Goal: Task Accomplishment & Management: Use online tool/utility

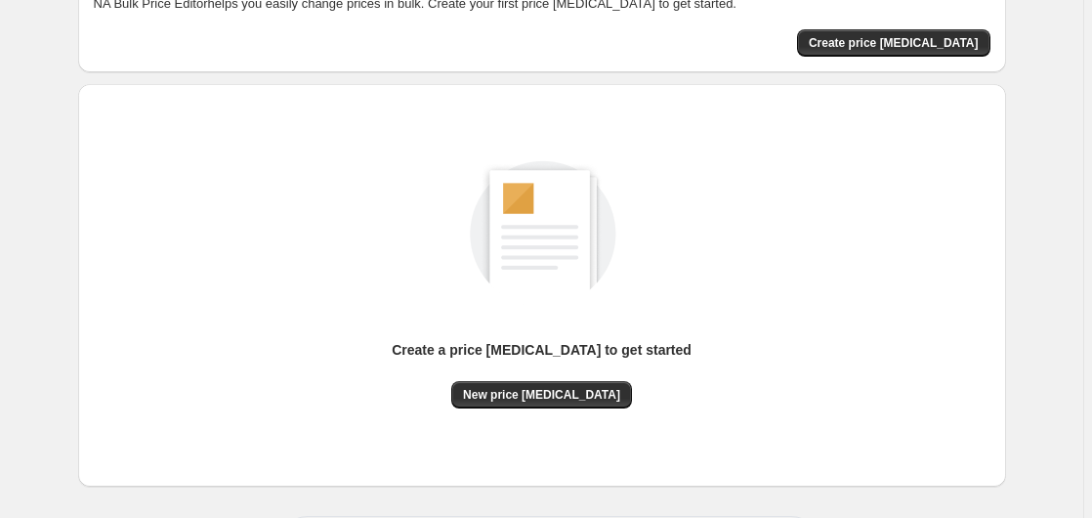
scroll to position [214, 0]
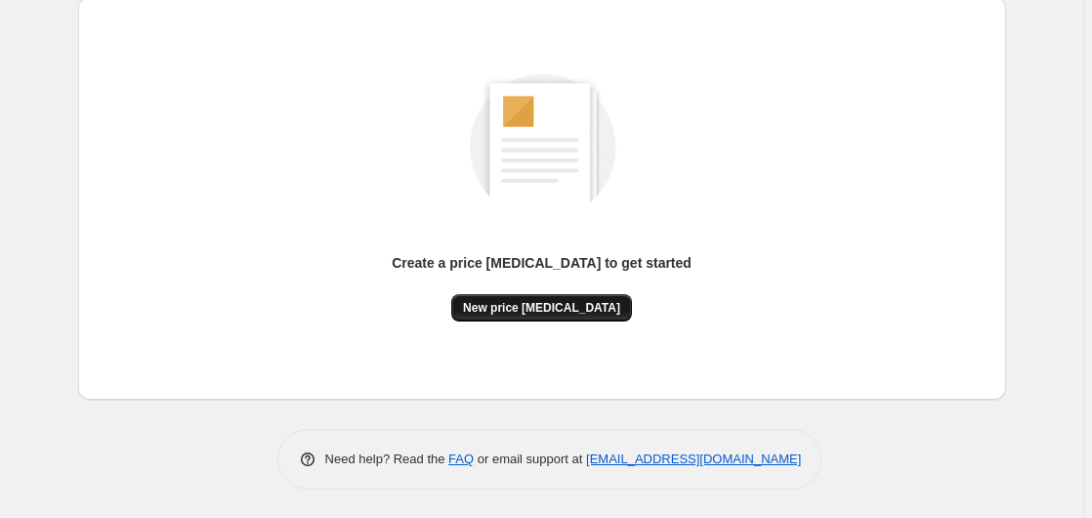
click at [522, 301] on span "New price [MEDICAL_DATA]" at bounding box center [541, 308] width 157 height 16
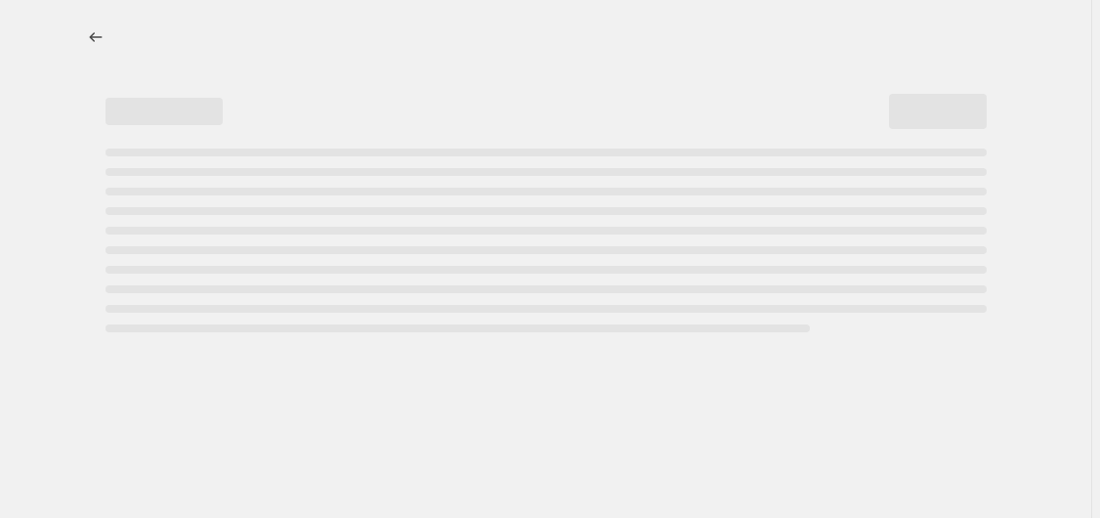
select select "percentage"
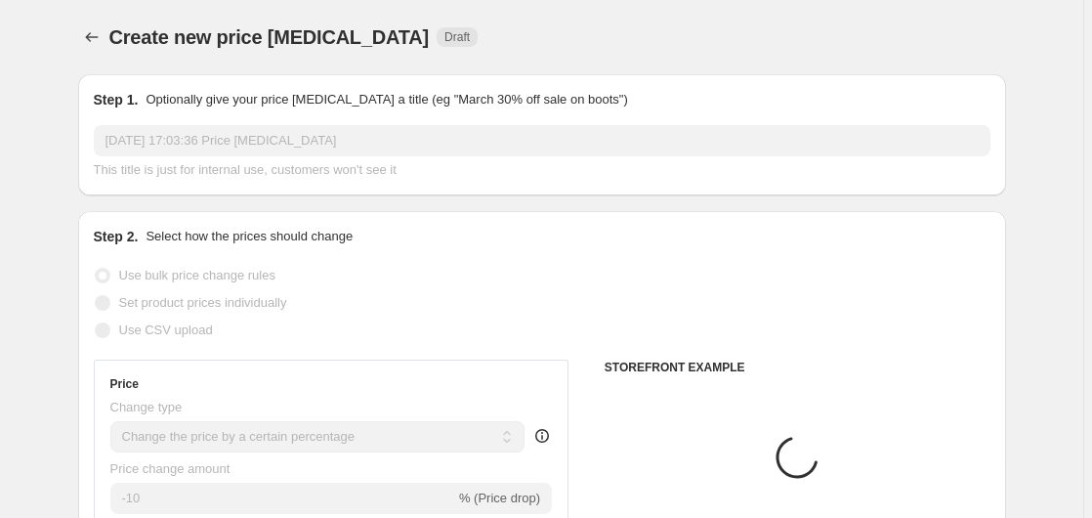
scroll to position [299, 0]
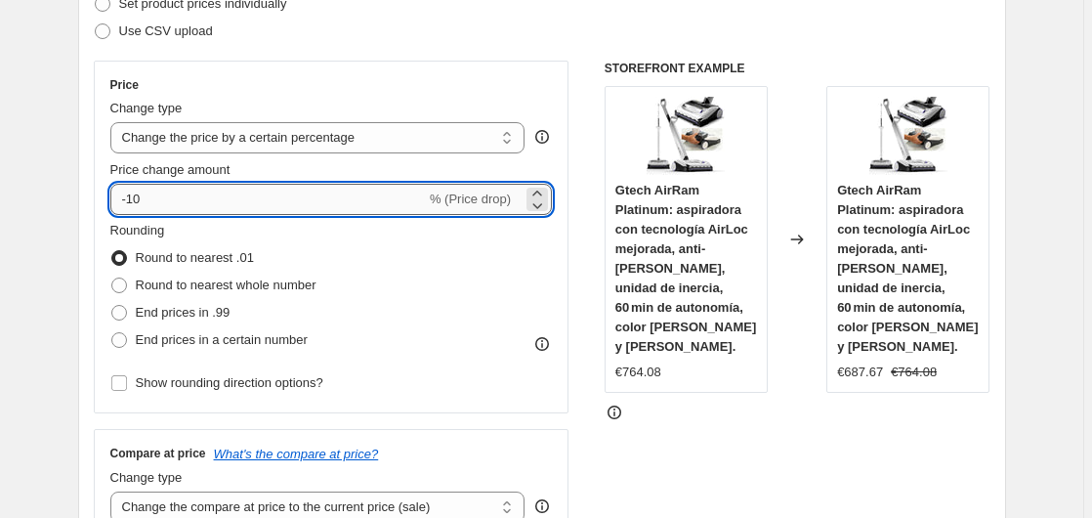
click at [252, 209] on input "-10" at bounding box center [268, 199] width 316 height 31
type input "-1"
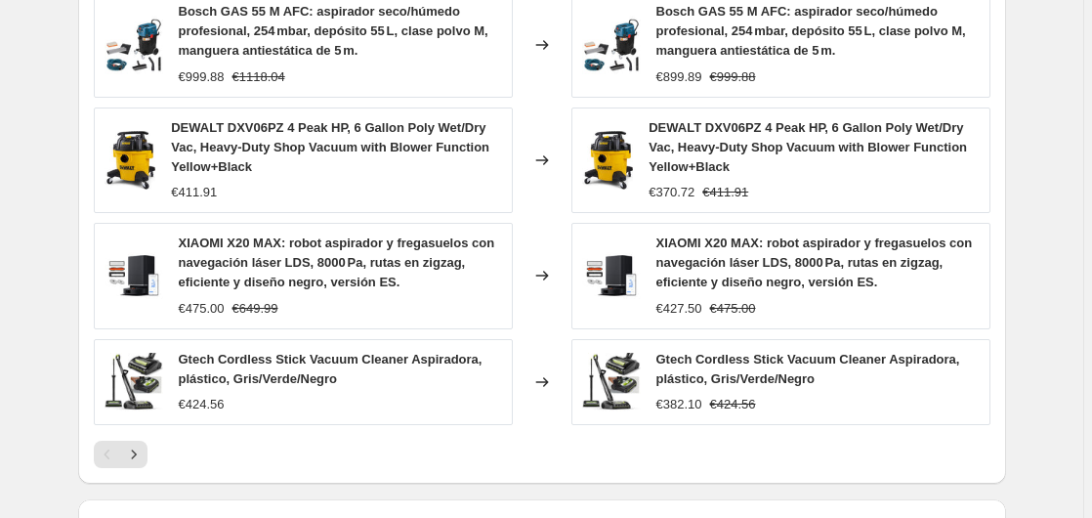
scroll to position [1546, 0]
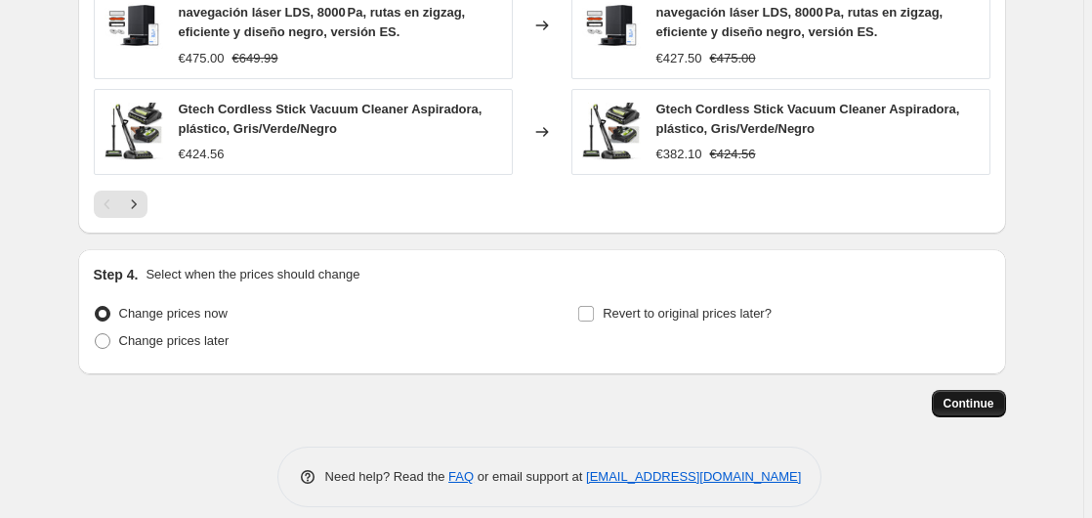
type input "-35"
click at [955, 396] on span "Continue" at bounding box center [969, 404] width 51 height 16
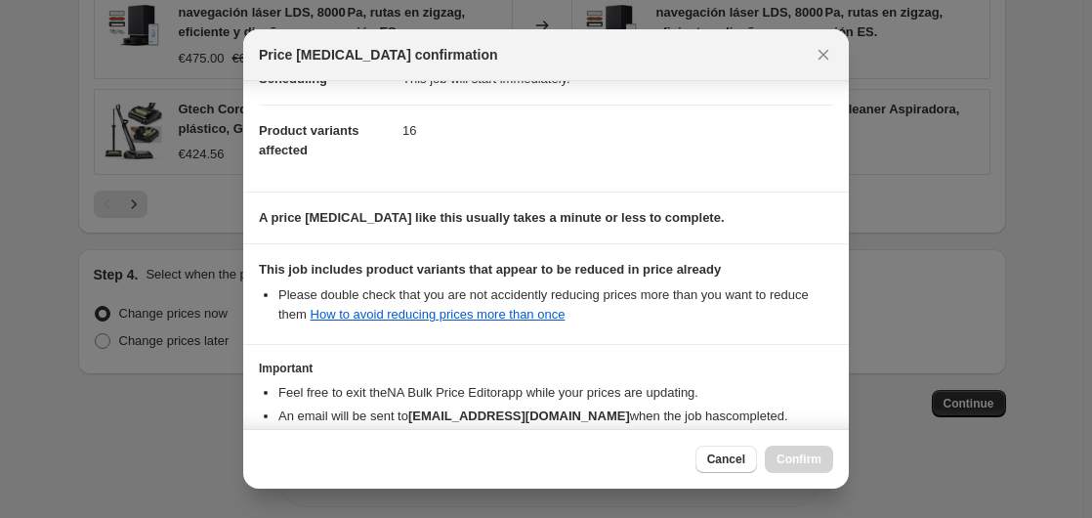
scroll to position [309, 0]
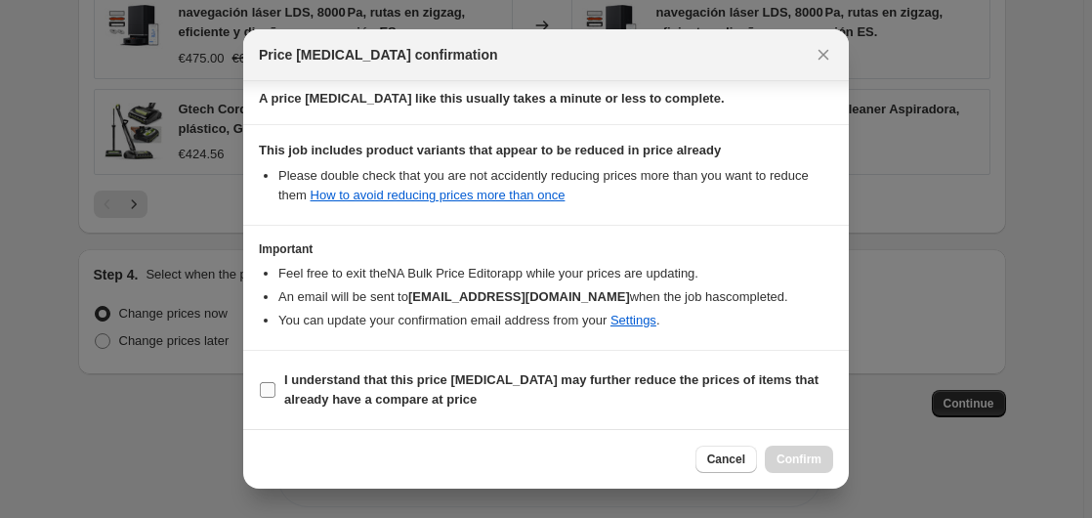
click at [448, 392] on span "I understand that this price [MEDICAL_DATA] may further reduce the prices of it…" at bounding box center [558, 389] width 549 height 39
click at [276, 392] on input "I understand that this price [MEDICAL_DATA] may further reduce the prices of it…" at bounding box center [268, 390] width 16 height 16
checkbox input "true"
click at [803, 456] on span "Confirm" at bounding box center [799, 459] width 45 height 16
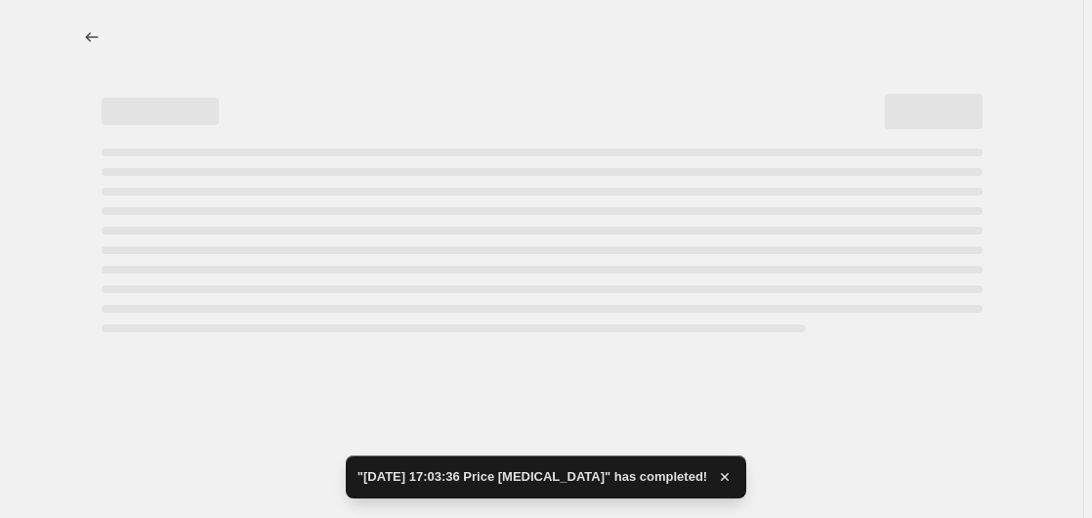
select select "percentage"
